Goal: Task Accomplishment & Management: Complete application form

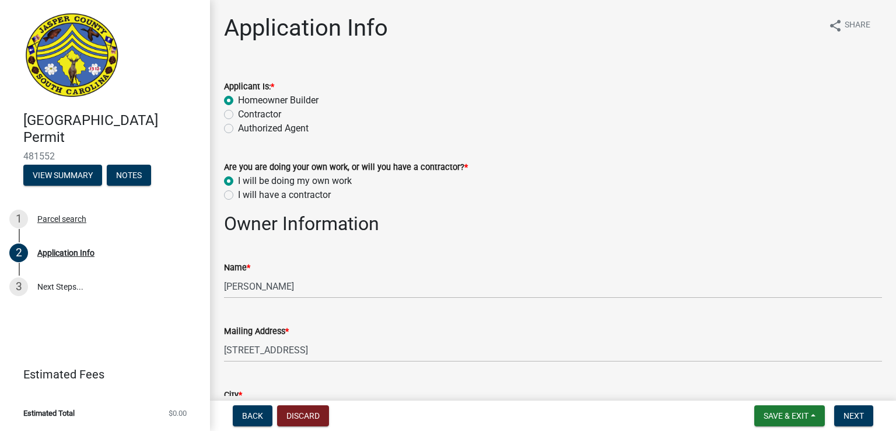
select select "42590599-3c97-479d-b3e9-fbeca9af4fb5"
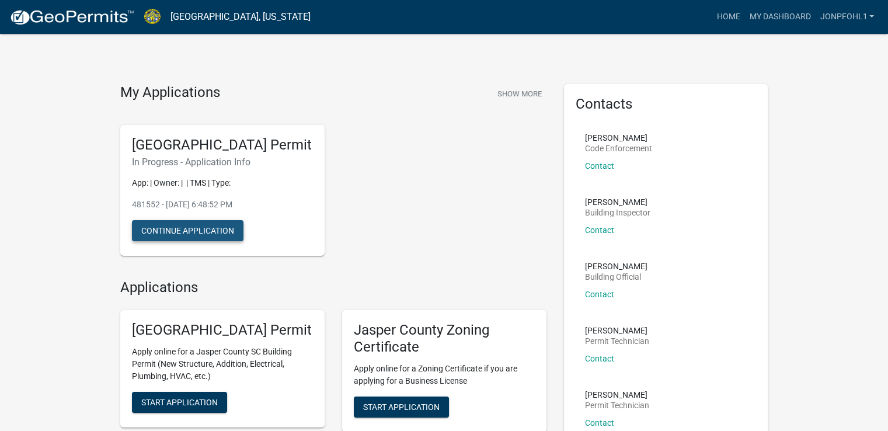
click at [182, 241] on button "Continue Application" at bounding box center [187, 230] width 111 height 21
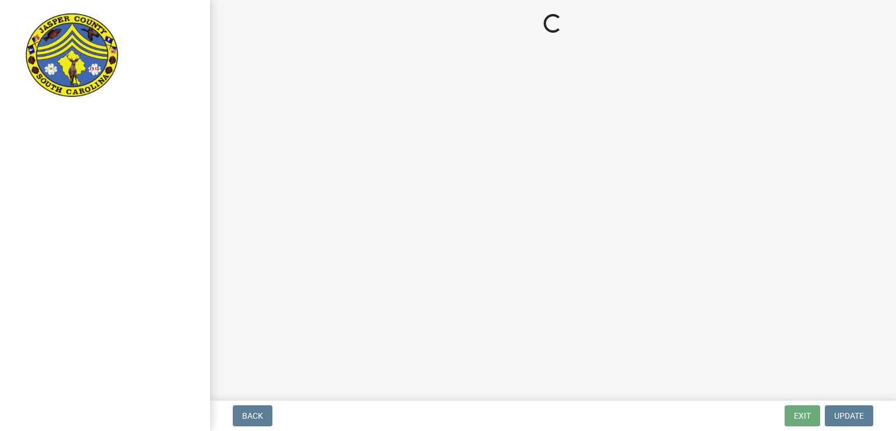
select select "42590599-3c97-479d-b3e9-fbeca9af4fb5"
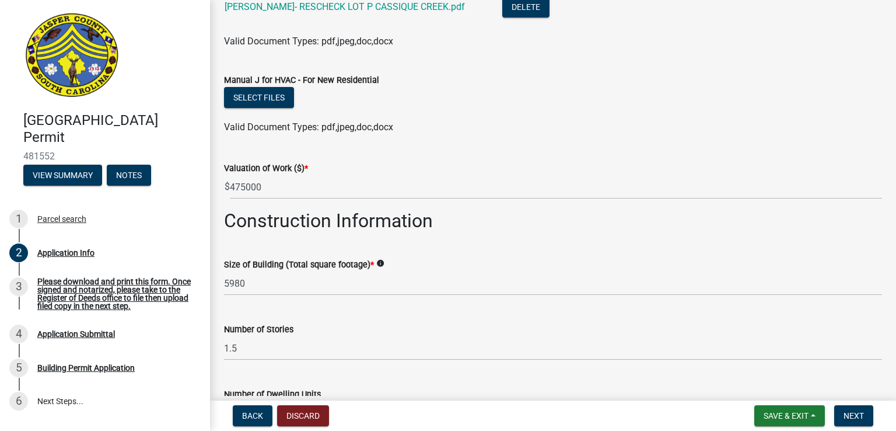
scroll to position [2007, 0]
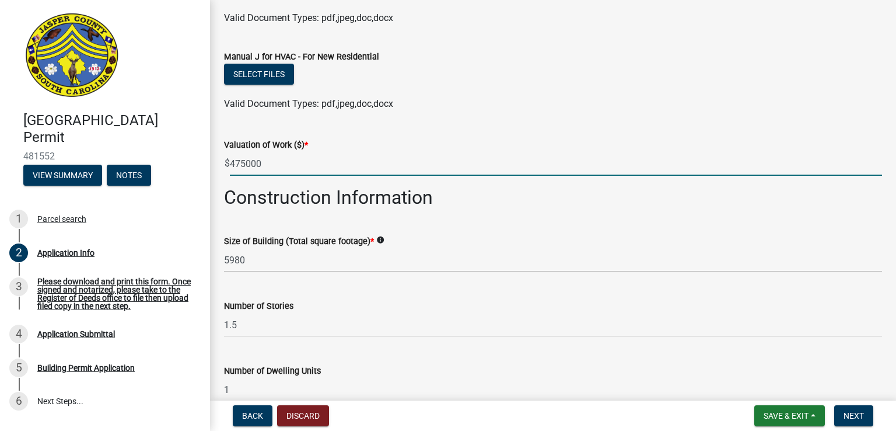
click at [245, 166] on input "475000" at bounding box center [556, 164] width 652 height 24
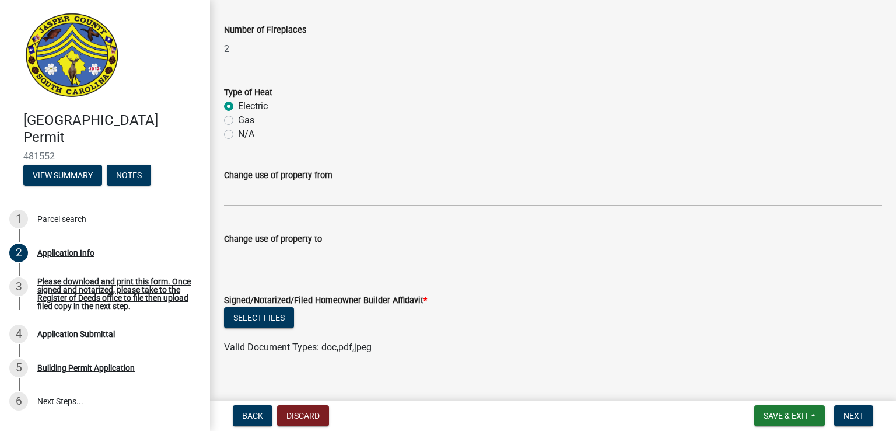
scroll to position [2557, 0]
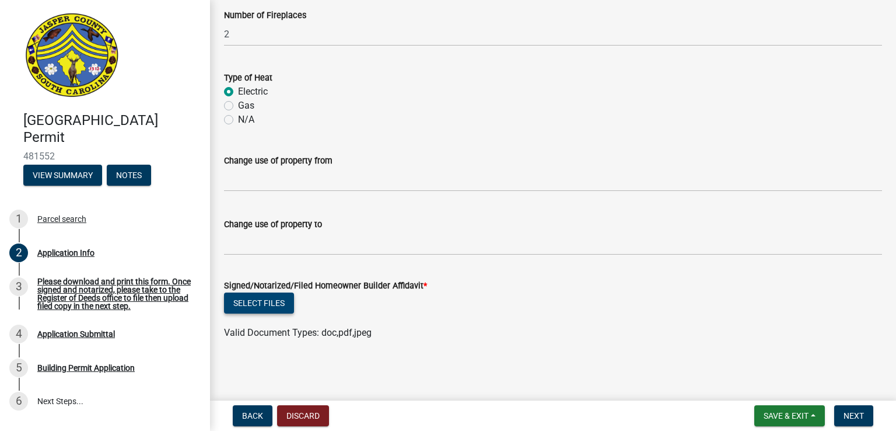
type input "475000"
click at [262, 306] on button "Select files" at bounding box center [259, 302] width 70 height 21
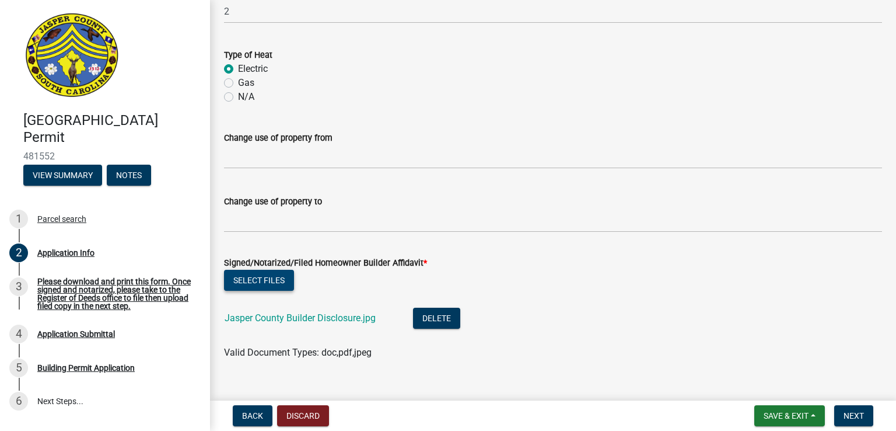
scroll to position [2600, 0]
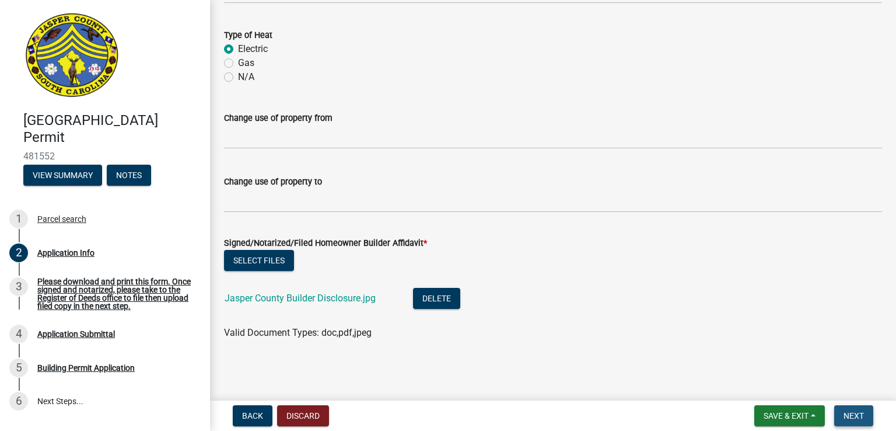
click at [854, 414] on span "Next" at bounding box center [854, 415] width 20 height 9
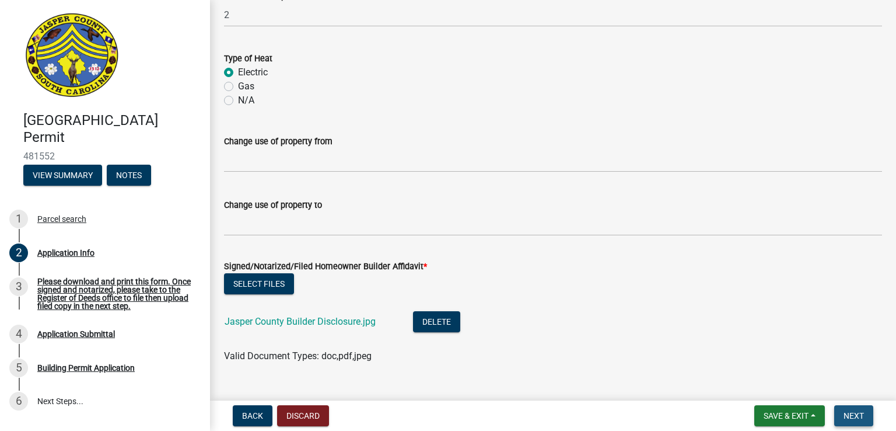
scroll to position [2623, 0]
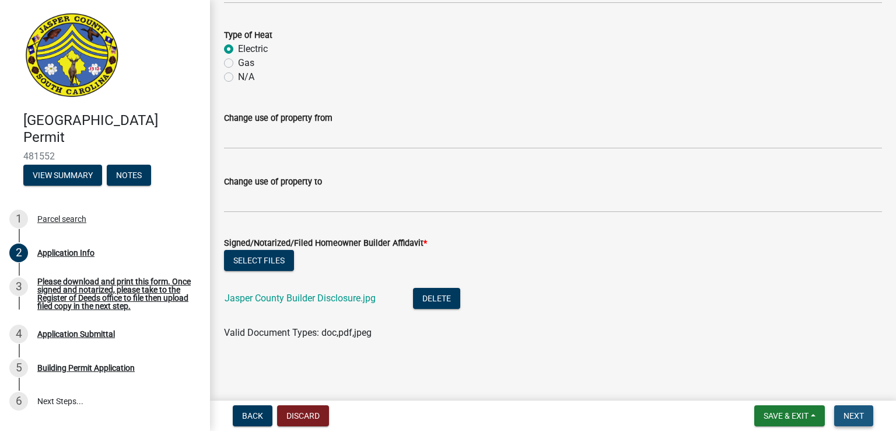
click at [854, 414] on span "Next" at bounding box center [854, 415] width 20 height 9
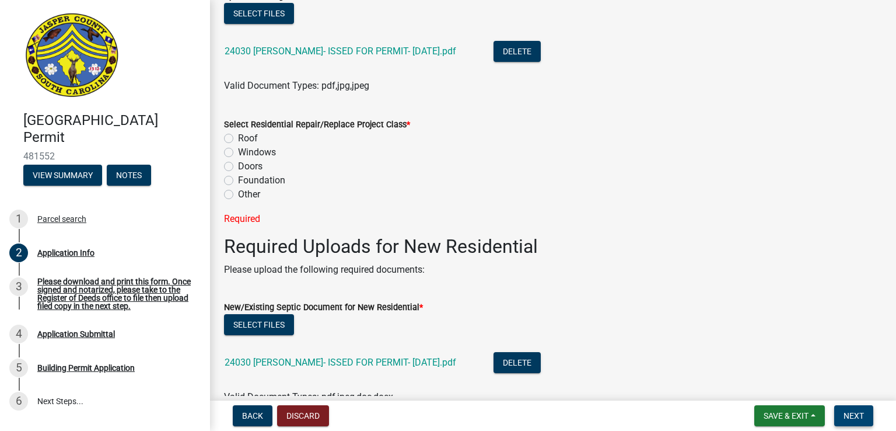
scroll to position [1523, 0]
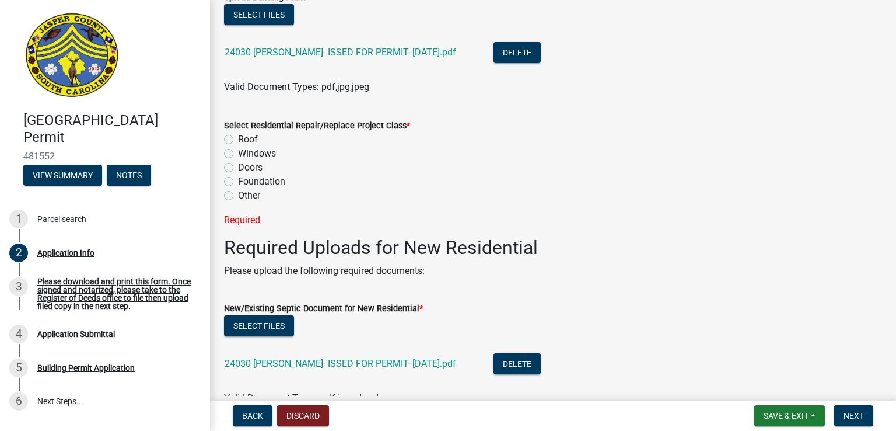
click at [238, 139] on label "Roof" at bounding box center [248, 139] width 20 height 14
click at [238, 139] on input "Roof" at bounding box center [242, 136] width 8 height 8
radio input "true"
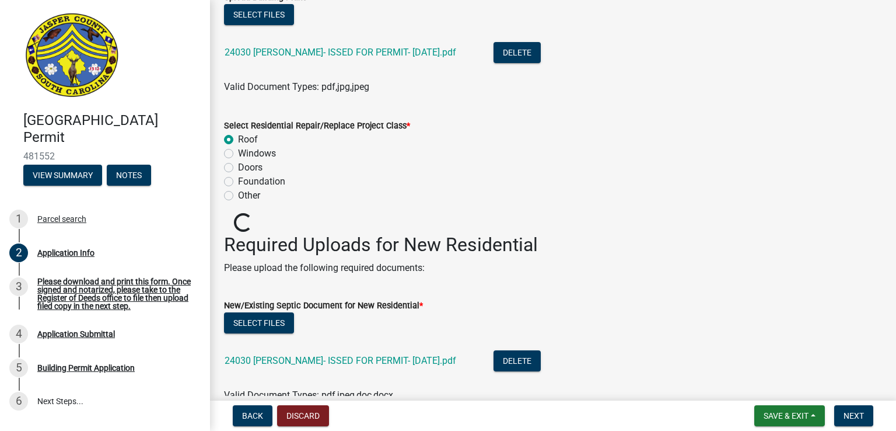
click at [238, 155] on label "Windows" at bounding box center [257, 153] width 38 height 14
click at [238, 154] on input "Windows" at bounding box center [242, 150] width 8 height 8
radio input "true"
click at [238, 164] on label "Doors" at bounding box center [250, 167] width 25 height 14
click at [238, 164] on input "Doors" at bounding box center [242, 164] width 8 height 8
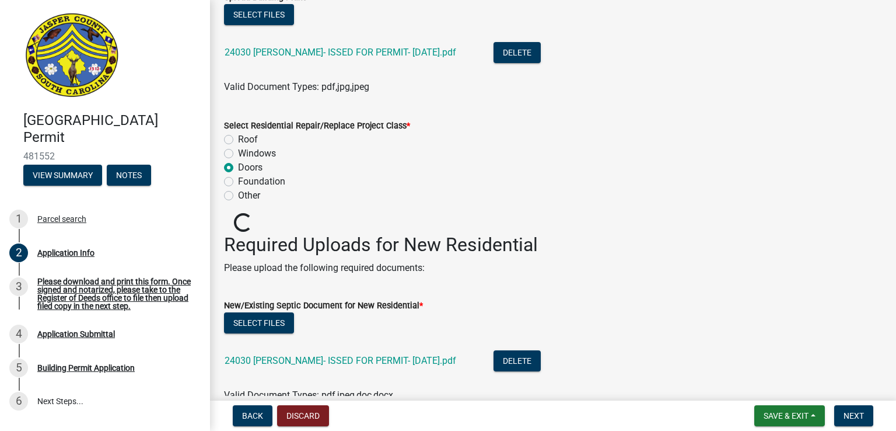
radio input "true"
click at [238, 179] on label "Foundation" at bounding box center [261, 181] width 47 height 14
click at [238, 179] on input "Foundation" at bounding box center [242, 178] width 8 height 8
radio input "true"
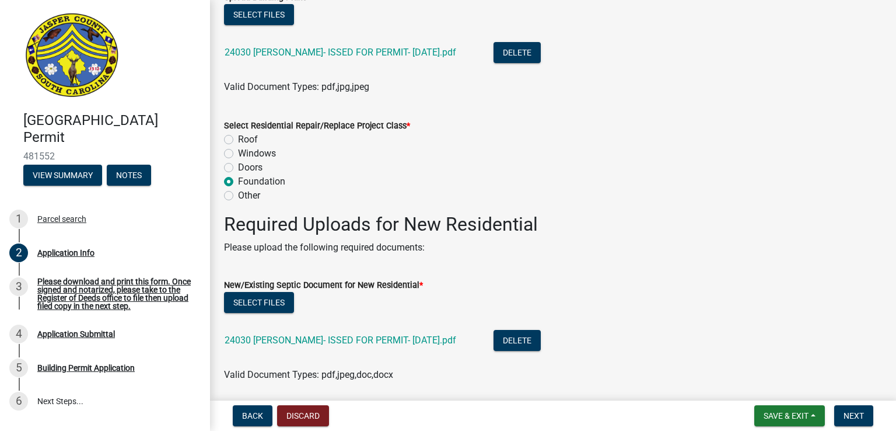
click at [238, 196] on label "Other" at bounding box center [249, 195] width 22 height 14
click at [238, 196] on input "Other" at bounding box center [242, 192] width 8 height 8
radio input "true"
click at [848, 414] on span "Next" at bounding box center [854, 415] width 20 height 9
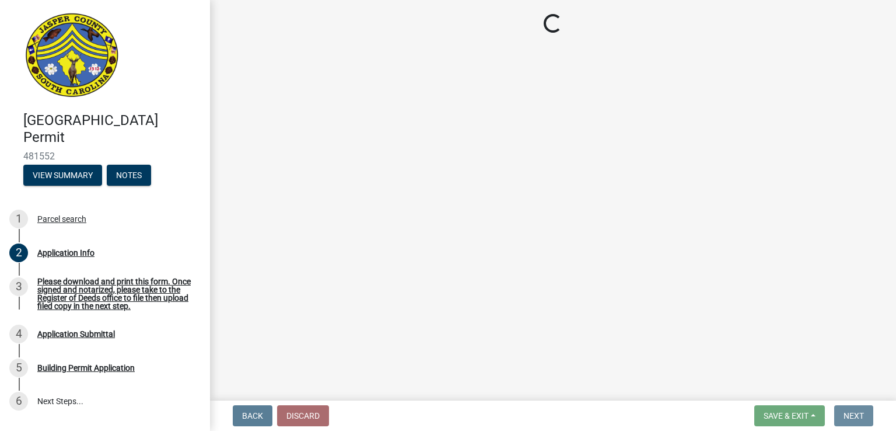
scroll to position [0, 0]
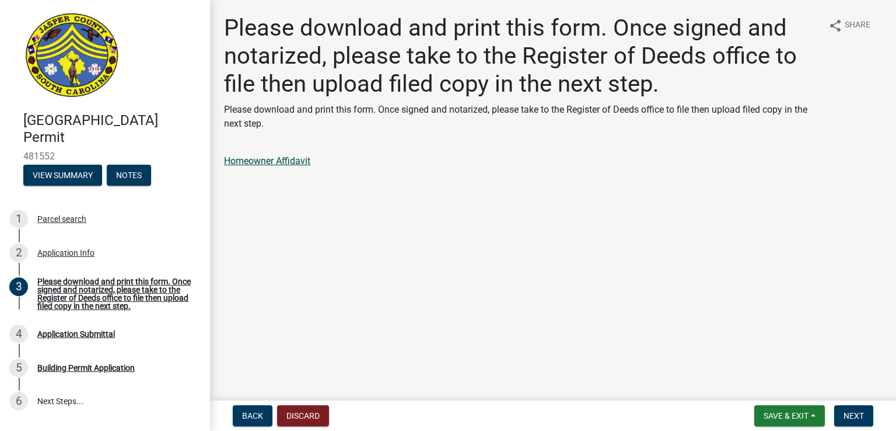
click at [254, 162] on link "Homeowner Affidavit" at bounding box center [267, 160] width 86 height 11
click at [296, 164] on link "Homeowner Affidavit" at bounding box center [267, 160] width 86 height 11
click at [863, 414] on span "Next" at bounding box center [854, 415] width 20 height 9
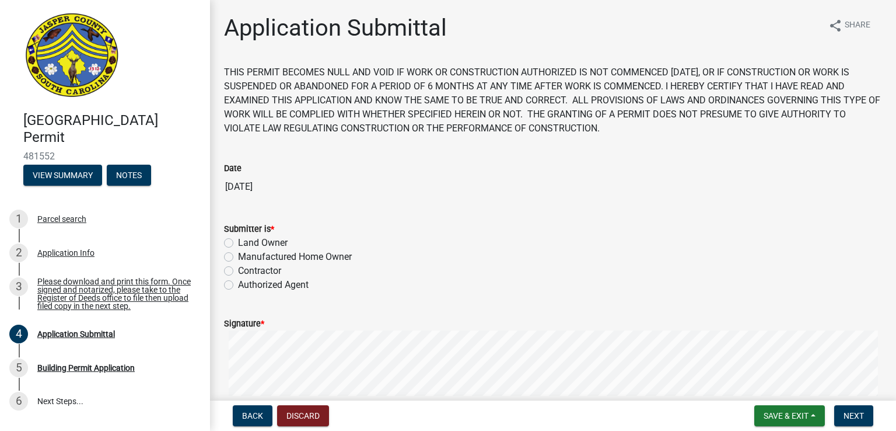
click at [238, 244] on label "Land Owner" at bounding box center [263, 243] width 50 height 14
click at [238, 243] on input "Land Owner" at bounding box center [242, 240] width 8 height 8
radio input "true"
click at [285, 326] on div "Signature *" at bounding box center [553, 323] width 658 height 14
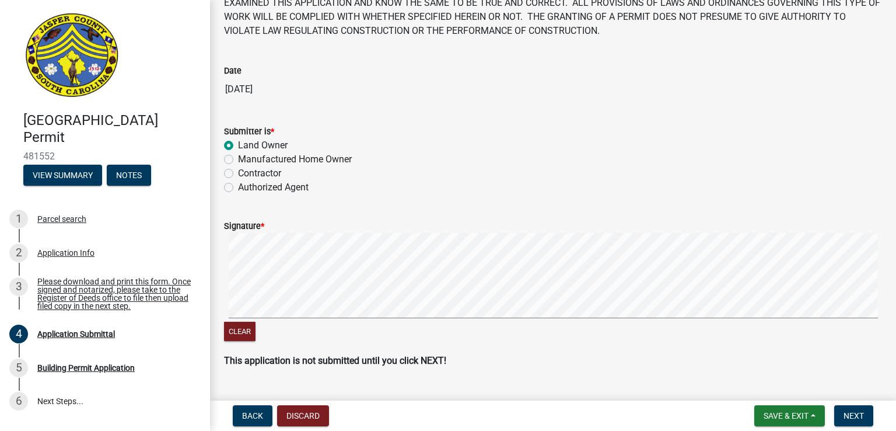
scroll to position [100, 0]
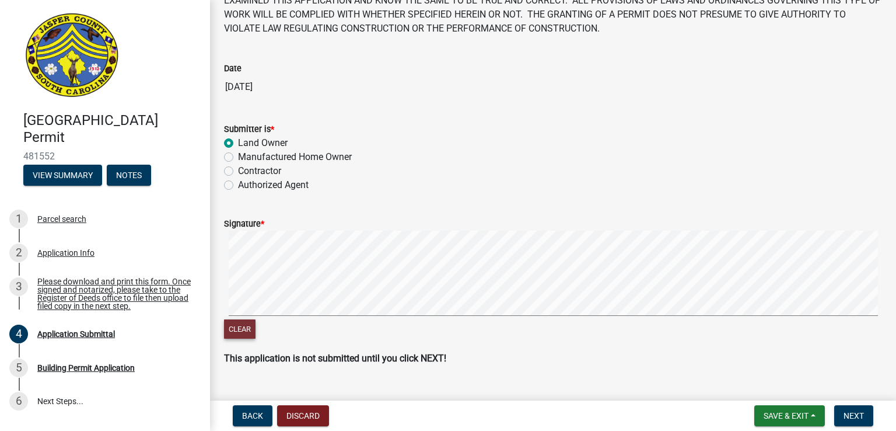
click at [243, 327] on button "Clear" at bounding box center [240, 328] width 32 height 19
click at [853, 411] on span "Next" at bounding box center [854, 415] width 20 height 9
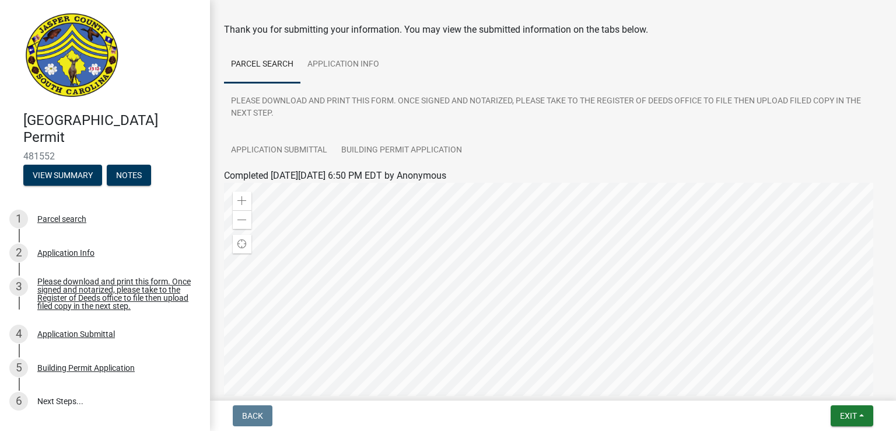
scroll to position [0, 0]
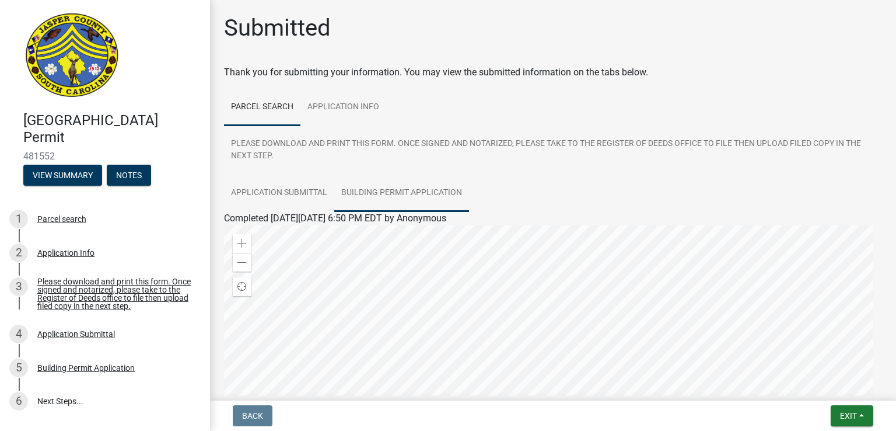
click at [394, 200] on link "Building Permit Application" at bounding box center [401, 192] width 135 height 37
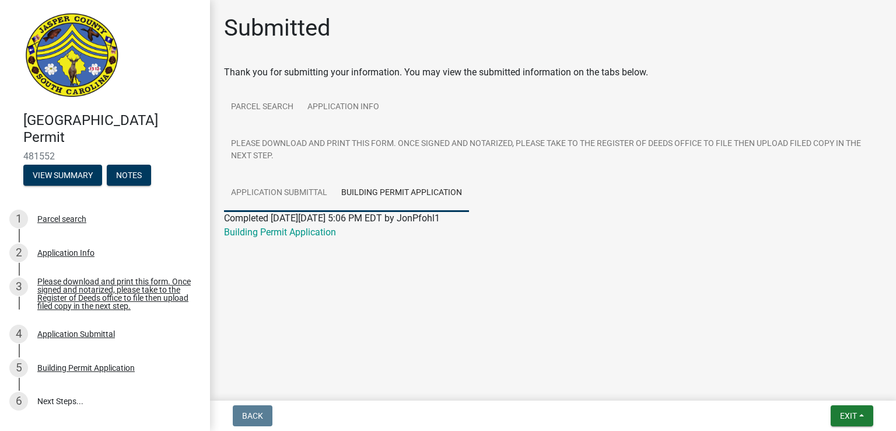
click at [257, 195] on link "Application Submittal" at bounding box center [279, 192] width 110 height 37
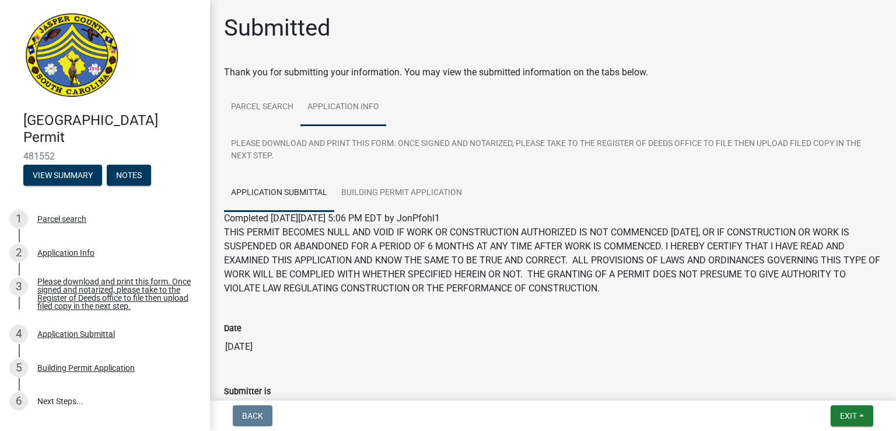
click at [338, 109] on link "Application Info" at bounding box center [344, 107] width 86 height 37
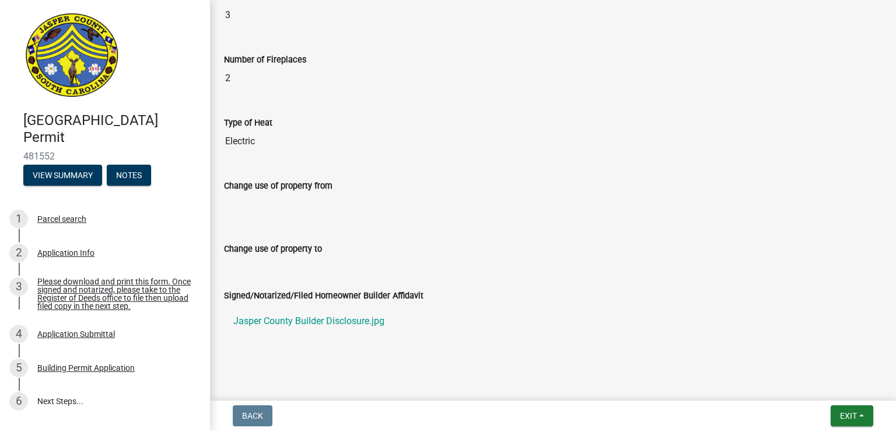
scroll to position [2461, 0]
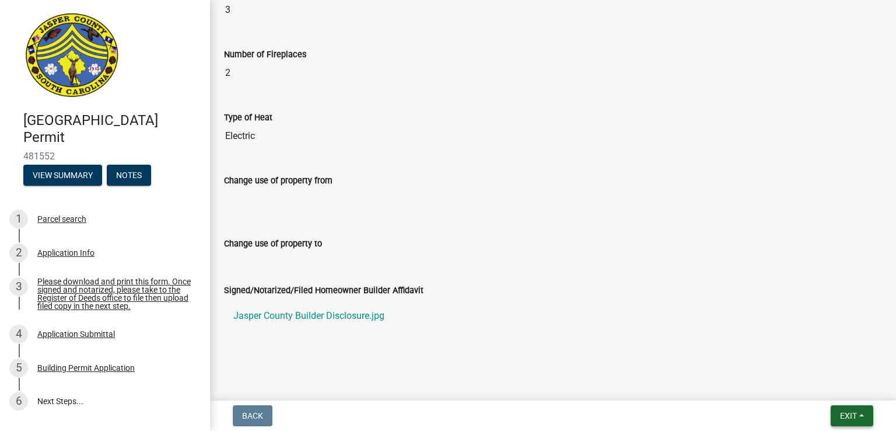
click at [850, 413] on span "Exit" at bounding box center [848, 415] width 17 height 9
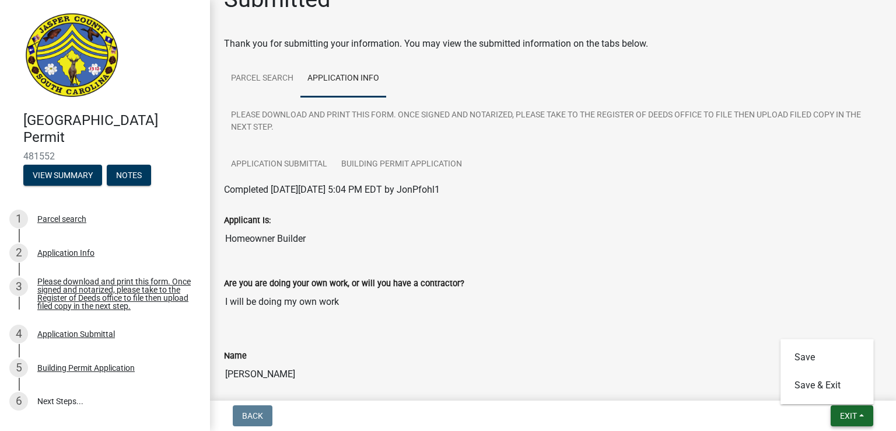
scroll to position [0, 0]
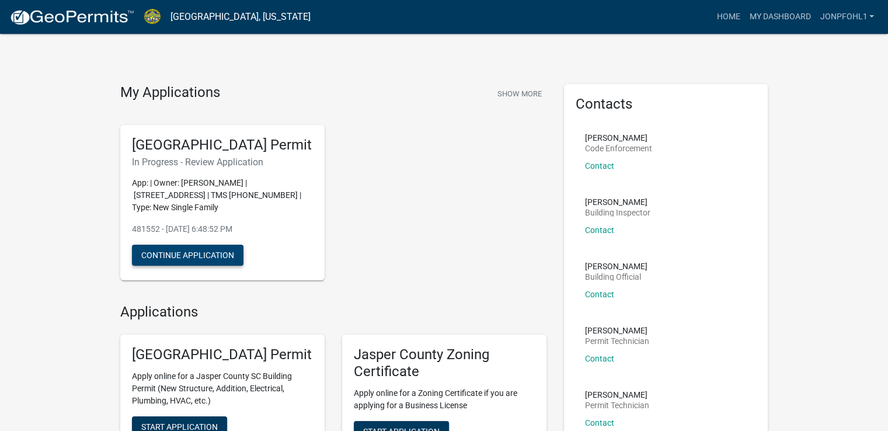
click at [151, 266] on button "Continue Application" at bounding box center [187, 255] width 111 height 21
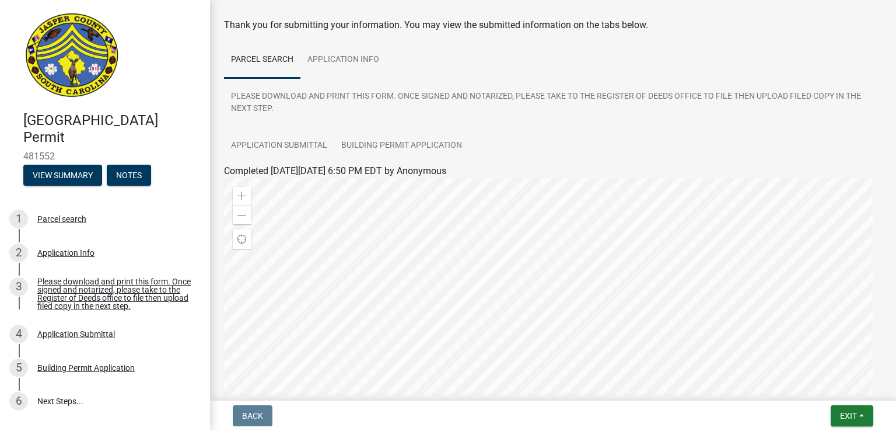
scroll to position [77, 0]
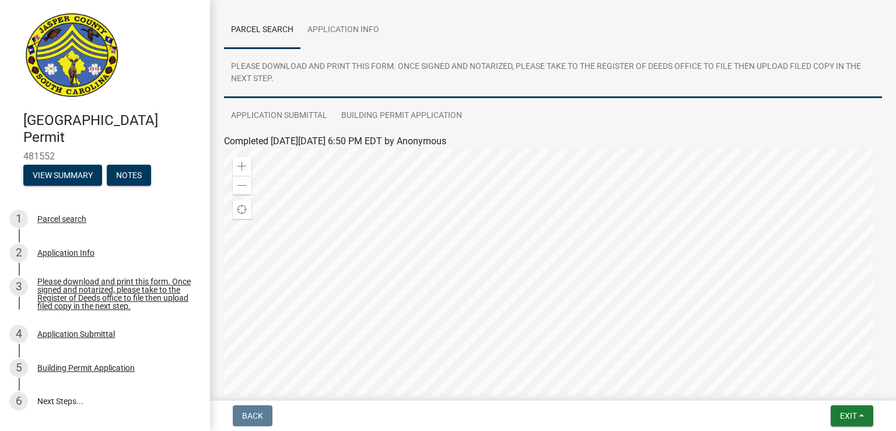
click at [801, 69] on link "Please download and print this form. Once signed and notarized, please take to …" at bounding box center [553, 73] width 658 height 50
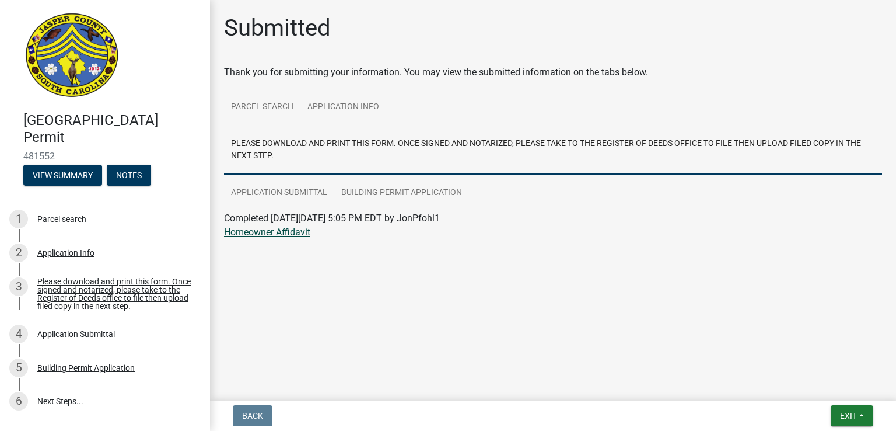
click at [256, 234] on link "Homeowner Affidavit" at bounding box center [267, 231] width 86 height 11
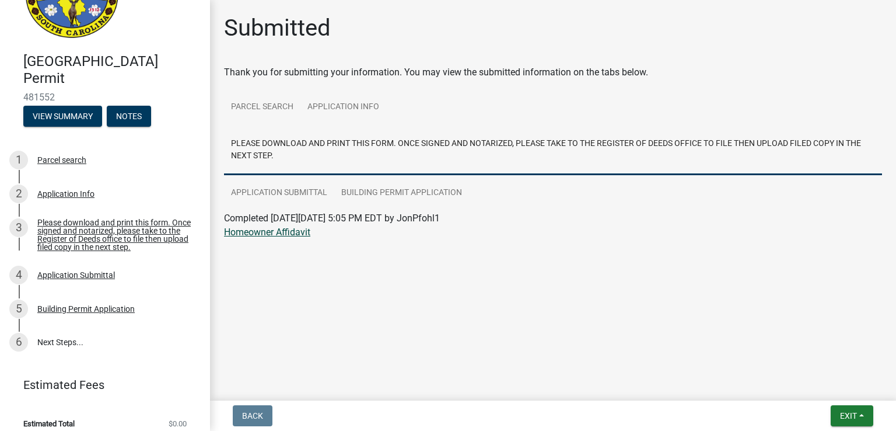
scroll to position [70, 0]
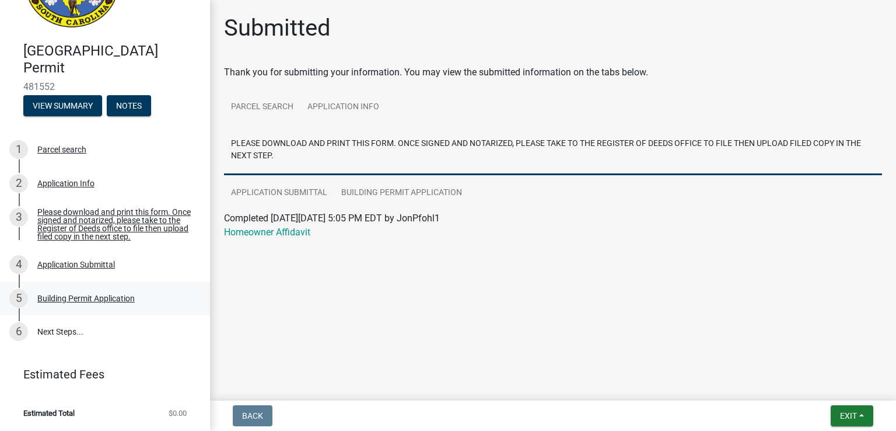
click at [62, 296] on div "Building Permit Application" at bounding box center [85, 298] width 97 height 8
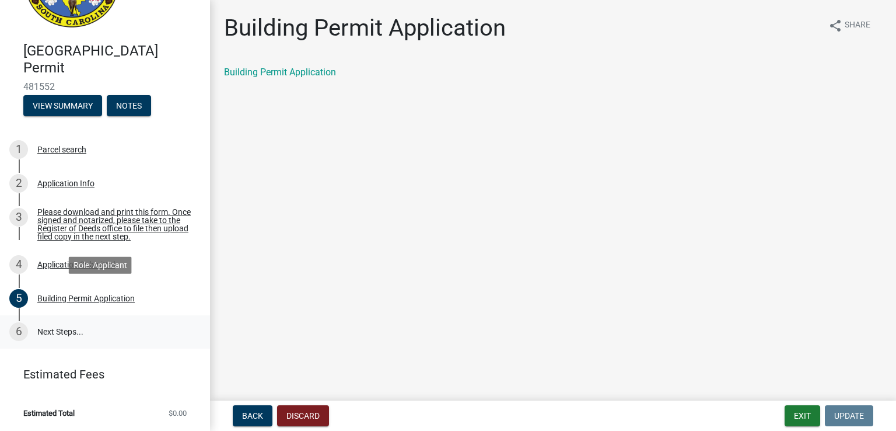
click at [58, 333] on link "6 Next Steps..." at bounding box center [105, 332] width 210 height 34
click at [24, 330] on div "6" at bounding box center [18, 331] width 19 height 19
click at [54, 329] on link "6 Next Steps..." at bounding box center [105, 332] width 210 height 34
click at [57, 334] on link "6 Next Steps..." at bounding box center [105, 332] width 210 height 34
click at [53, 333] on link "6 Next Steps..." at bounding box center [105, 332] width 210 height 34
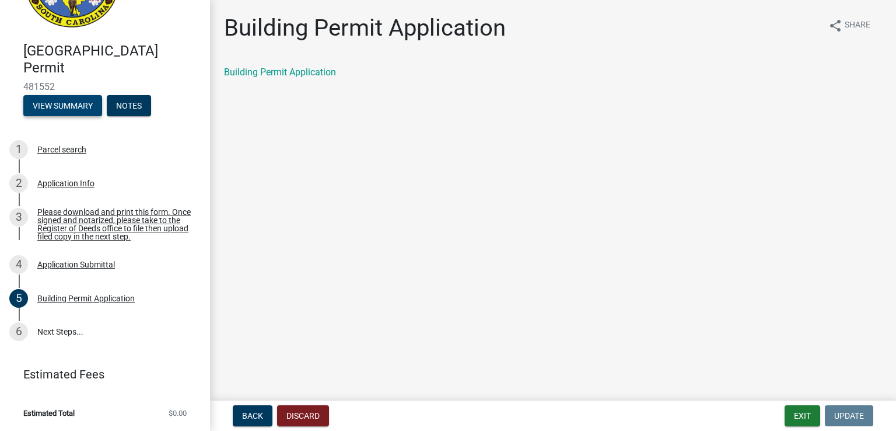
click at [54, 105] on button "View Summary" at bounding box center [62, 105] width 79 height 21
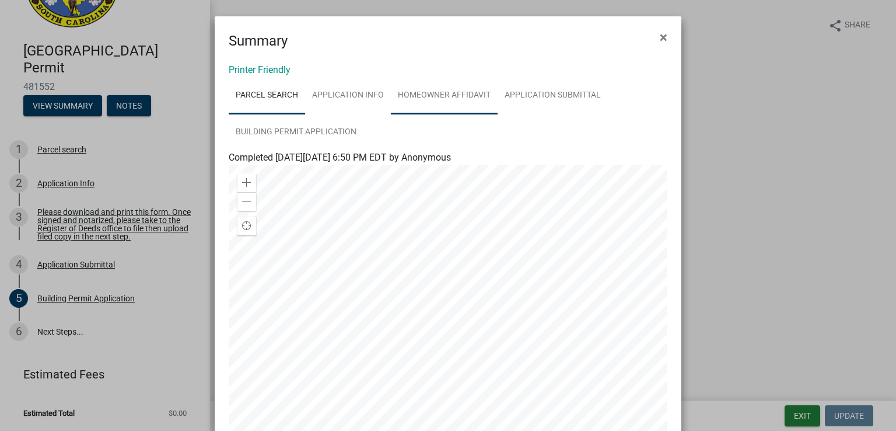
click at [438, 96] on link "Homeowner Affidavit" at bounding box center [444, 95] width 107 height 37
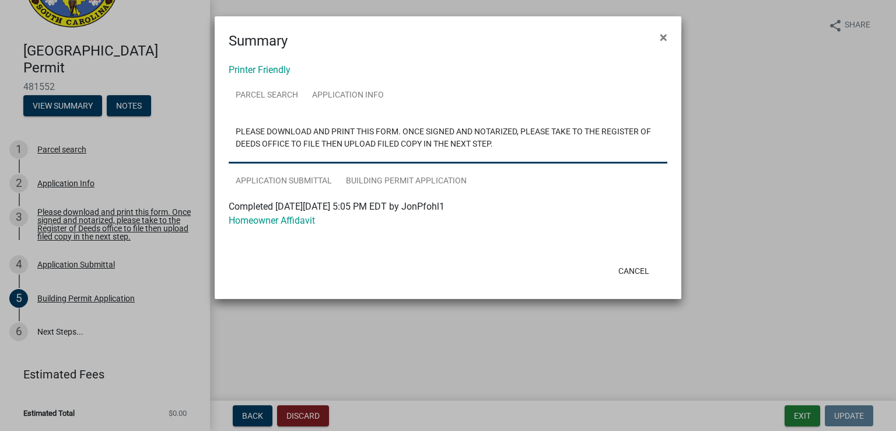
click at [54, 328] on ngb-modal-window "Summary × Printer Friendly Parcel search Application Info Please download and p…" at bounding box center [448, 215] width 896 height 431
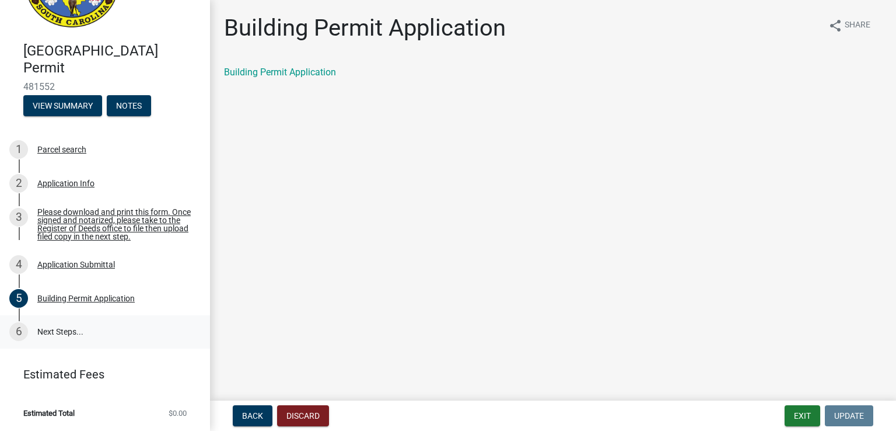
click at [55, 331] on link "6 Next Steps..." at bounding box center [105, 332] width 210 height 34
click at [277, 68] on link "Building Permit Application" at bounding box center [280, 72] width 112 height 11
